Goal: Task Accomplishment & Management: Use online tool/utility

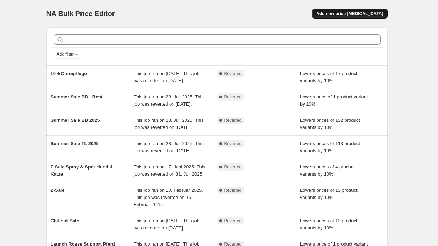
click at [368, 16] on span "Add new price [MEDICAL_DATA]" at bounding box center [349, 14] width 67 height 6
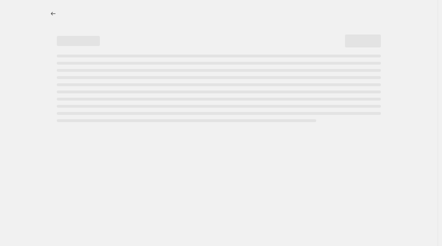
select select "percentage"
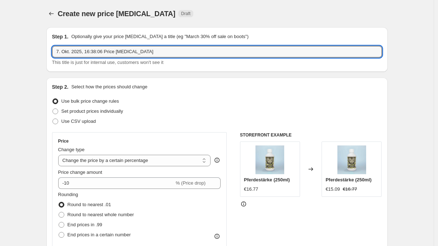
drag, startPoint x: 157, startPoint y: 55, endPoint x: 9, endPoint y: 55, distance: 148.5
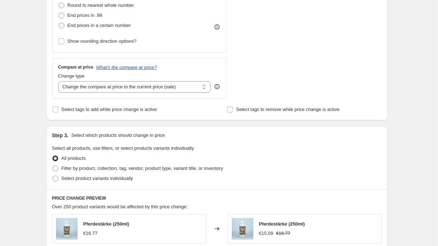
scroll to position [211, 0]
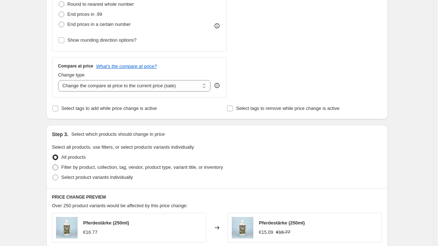
type input "Bull&Bully 10%"
click at [122, 167] on span "Filter by product, collection, tag, vendor, product type, variant title, or inv…" at bounding box center [142, 167] width 162 height 5
click at [53, 165] on input "Filter by product, collection, tag, vendor, product type, variant title, or inv…" at bounding box center [52, 165] width 0 height 0
radio input "true"
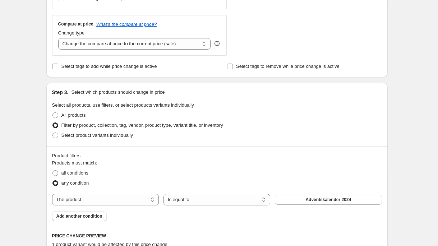
scroll to position [255, 0]
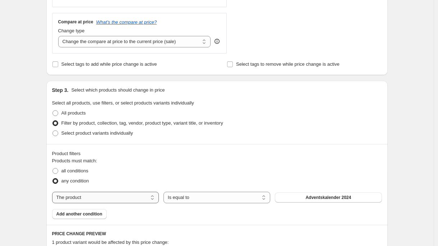
click at [123, 197] on select "The product The product's collection The product's tag The product's vendor The…" at bounding box center [105, 198] width 107 height 12
select select "collection"
click at [332, 198] on span "0% [PERSON_NAME]" at bounding box center [329, 198] width 44 height 6
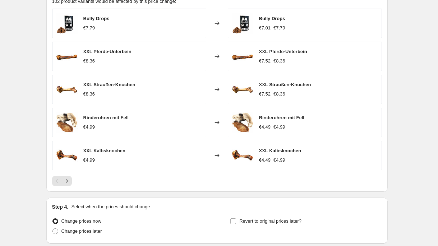
scroll to position [553, 0]
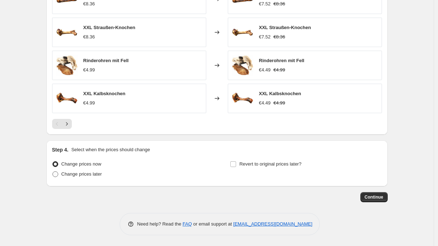
click at [98, 177] on span "Change prices later" at bounding box center [81, 174] width 41 height 7
click at [53, 172] on input "Change prices later" at bounding box center [52, 172] width 0 height 0
radio input "true"
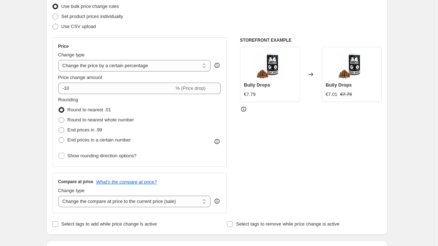
scroll to position [0, 0]
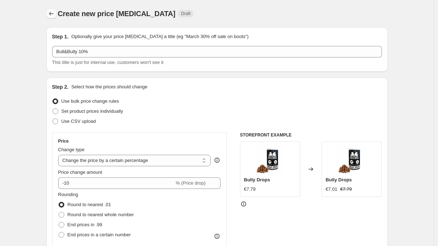
click at [49, 16] on button "Price change jobs" at bounding box center [51, 14] width 10 height 10
